Goal: Find contact information: Find contact information

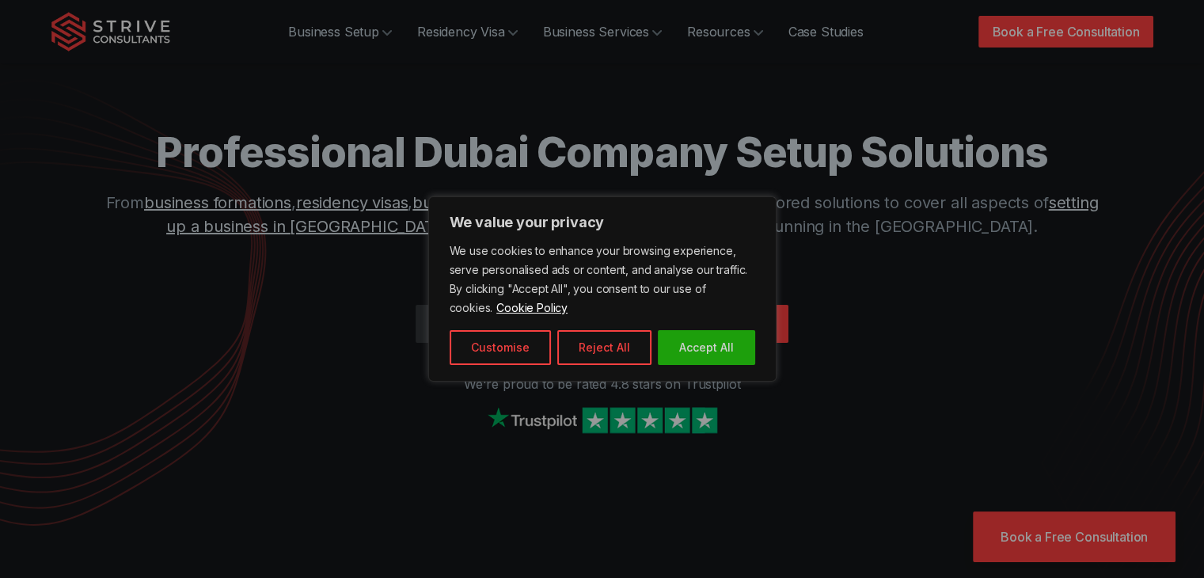
click at [694, 370] on div "We value your privacy We use cookies to enhance your browsing experience, serve…" at bounding box center [602, 288] width 348 height 185
click at [690, 359] on button "Accept All" at bounding box center [706, 347] width 97 height 35
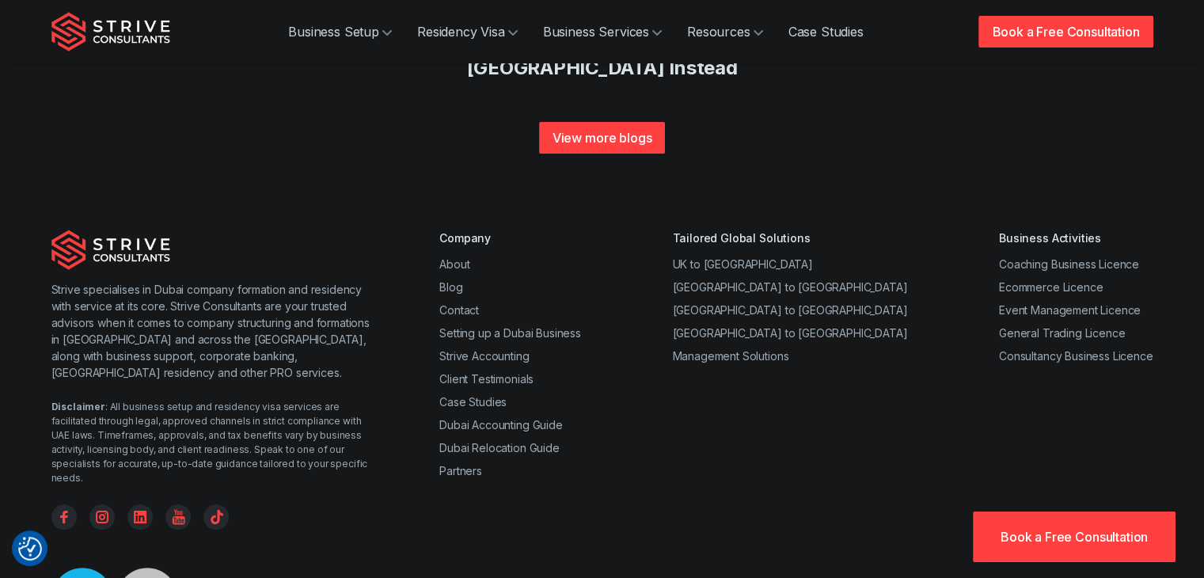
scroll to position [6067, 0]
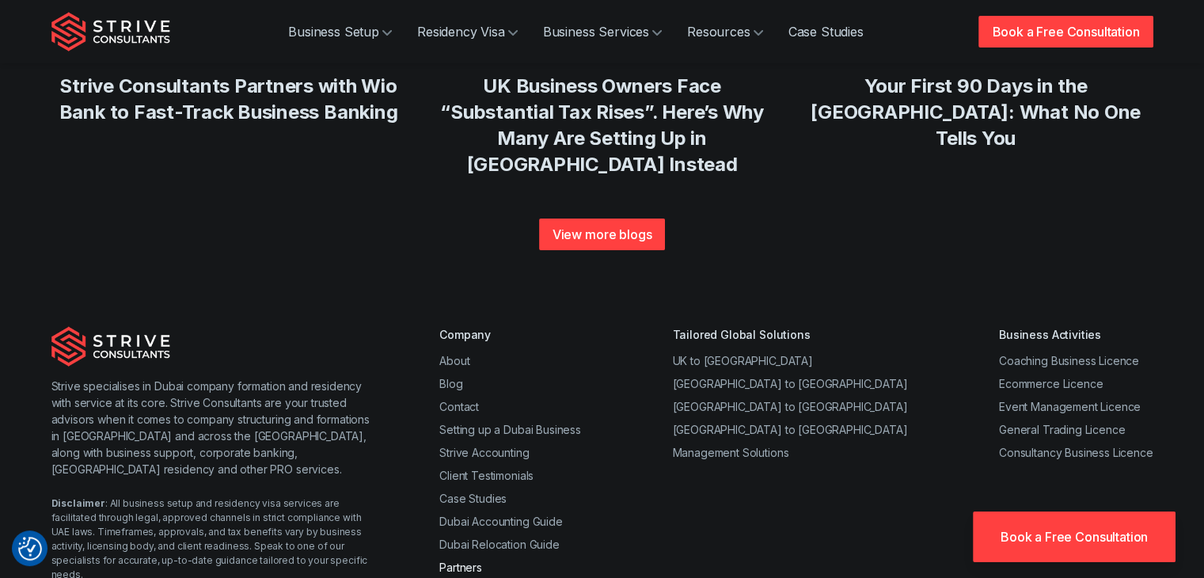
click at [453, 560] on link "Partners" at bounding box center [460, 566] width 43 height 13
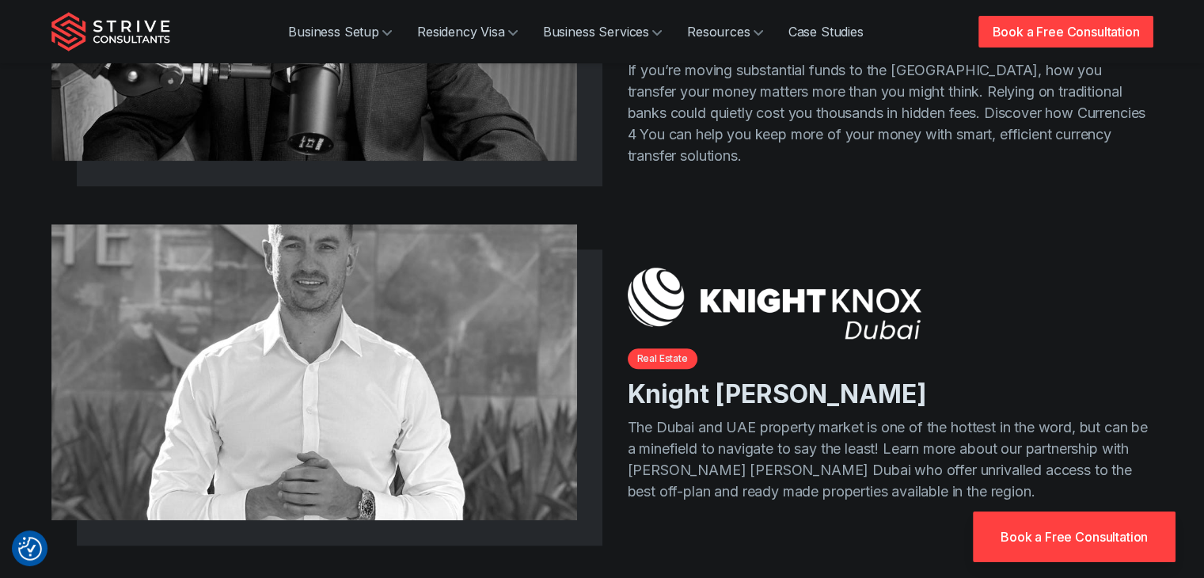
scroll to position [1979, 0]
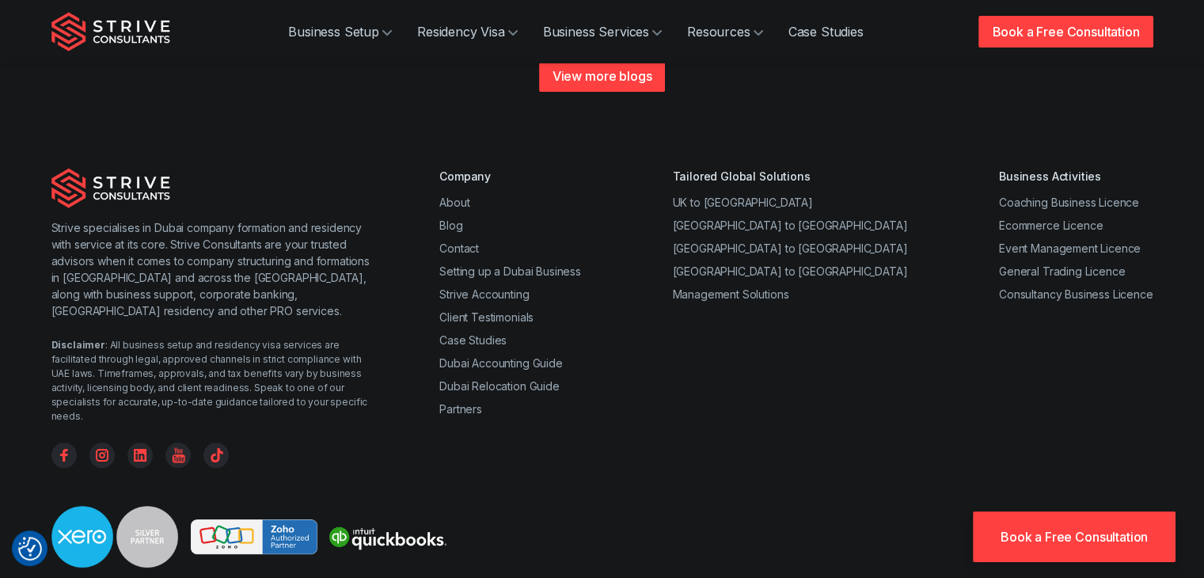
scroll to position [6147, 0]
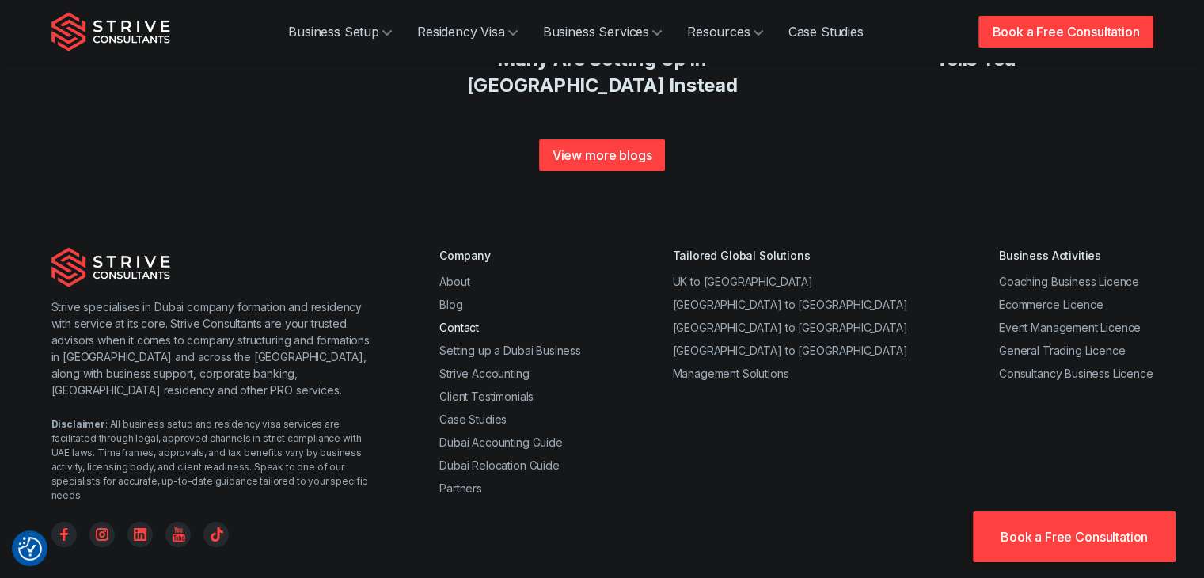
click at [464, 321] on link "Contact" at bounding box center [459, 327] width 40 height 13
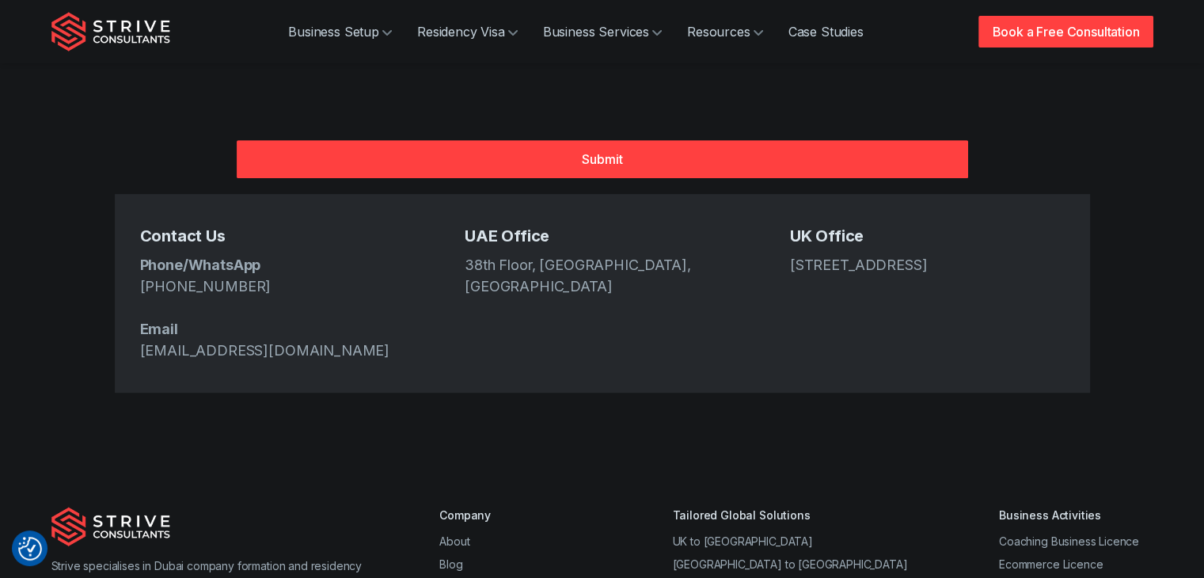
scroll to position [712, 0]
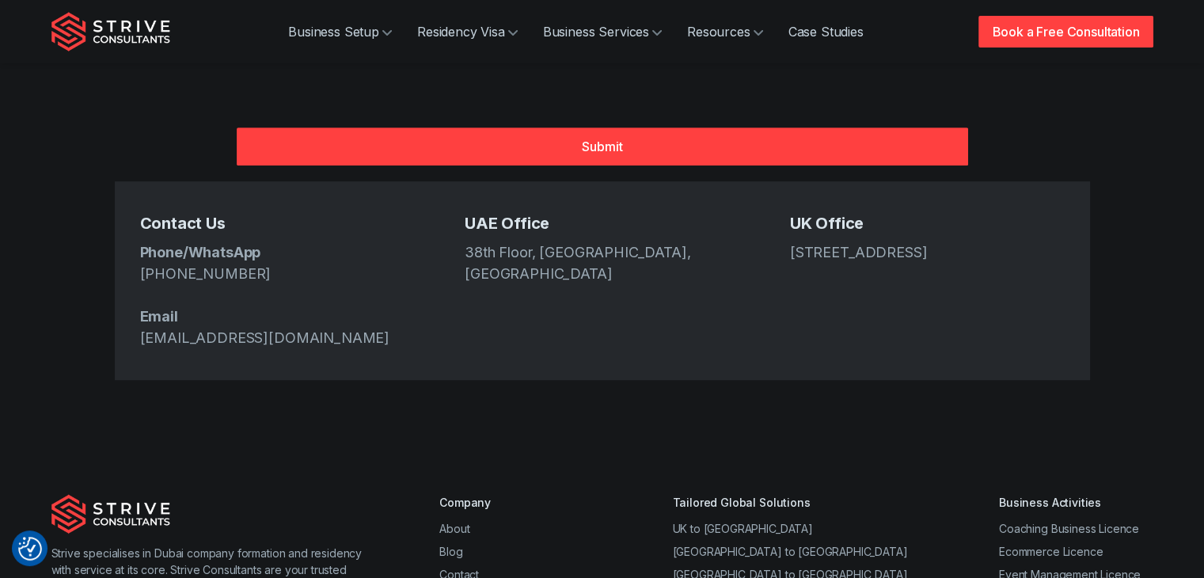
drag, startPoint x: 269, startPoint y: 222, endPoint x: 146, endPoint y: 225, distance: 123.5
click at [146, 241] on p "Phone/WhatsApp [PHONE_NUMBER] Email [EMAIL_ADDRESS][DOMAIN_NAME]" at bounding box center [277, 294] width 275 height 107
copy link "971 4 439 6282"
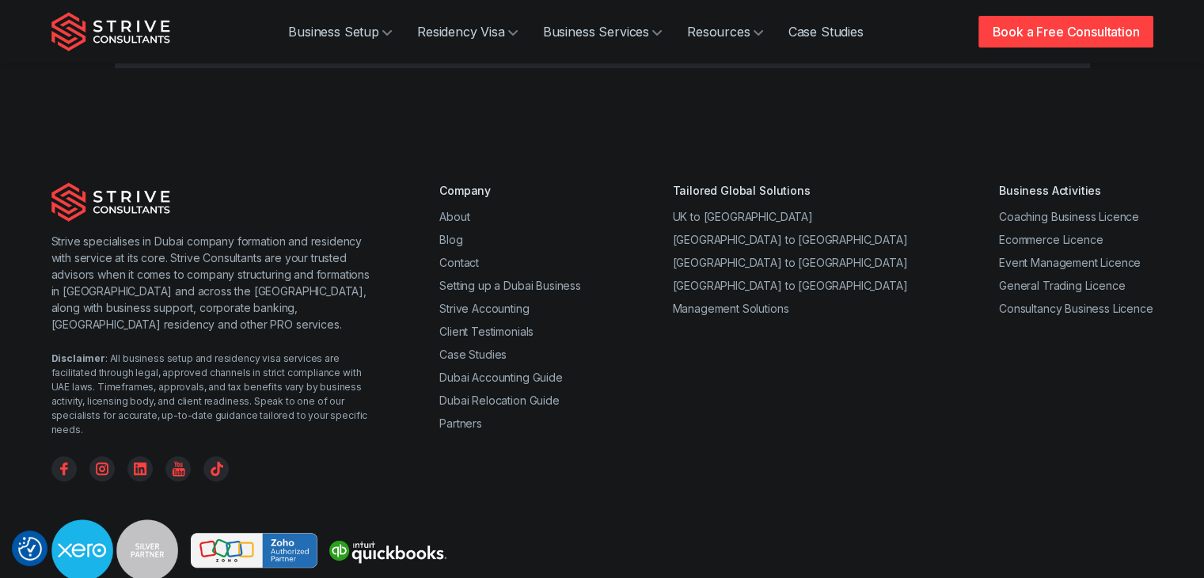
scroll to position [787, 0]
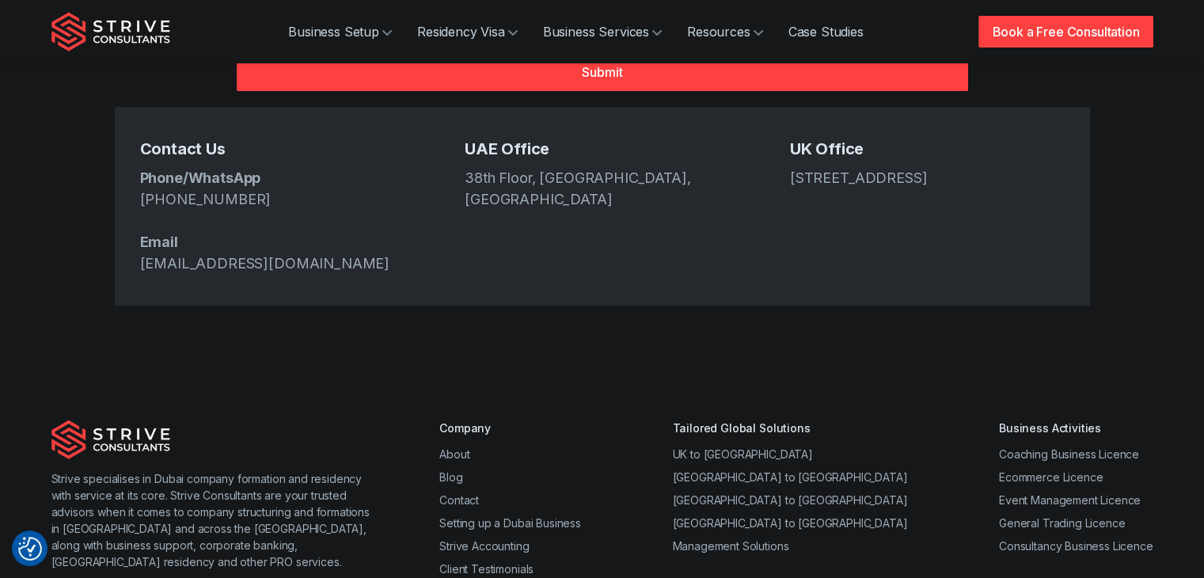
click at [275, 167] on p "Phone/WhatsApp [PHONE_NUMBER] Email [EMAIL_ADDRESS][DOMAIN_NAME]" at bounding box center [277, 220] width 275 height 107
drag, startPoint x: 275, startPoint y: 146, endPoint x: 119, endPoint y: 141, distance: 156.8
click at [119, 141] on div "Contact Us Phone/WhatsApp [PHONE_NUMBER] Email [EMAIL_ADDRESS][DOMAIN_NAME] [GE…" at bounding box center [602, 206] width 975 height 199
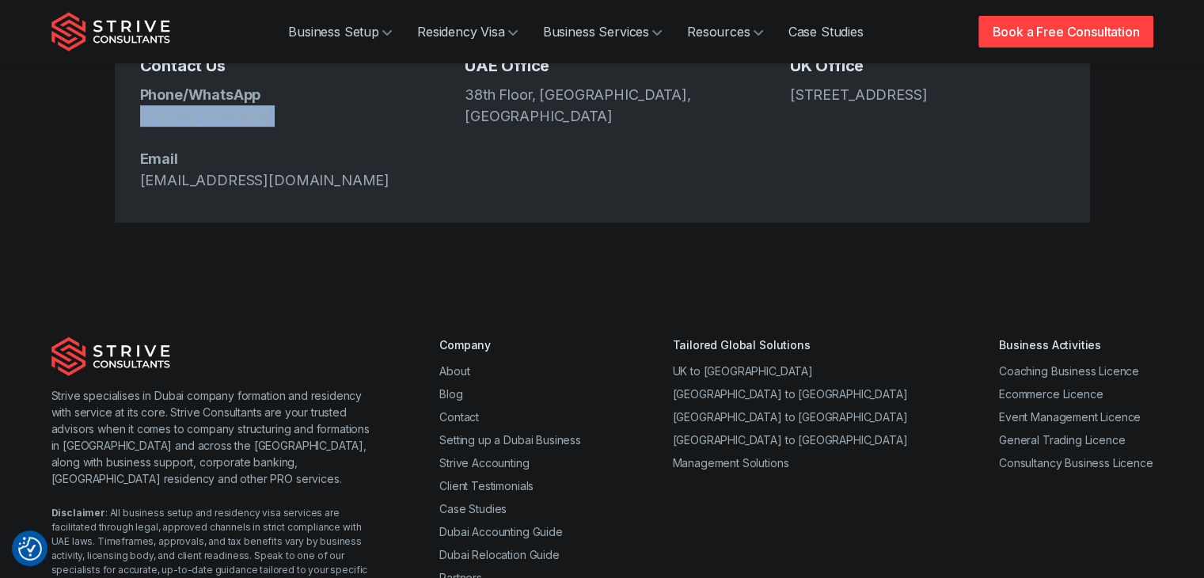
scroll to position [871, 0]
